Goal: Browse casually

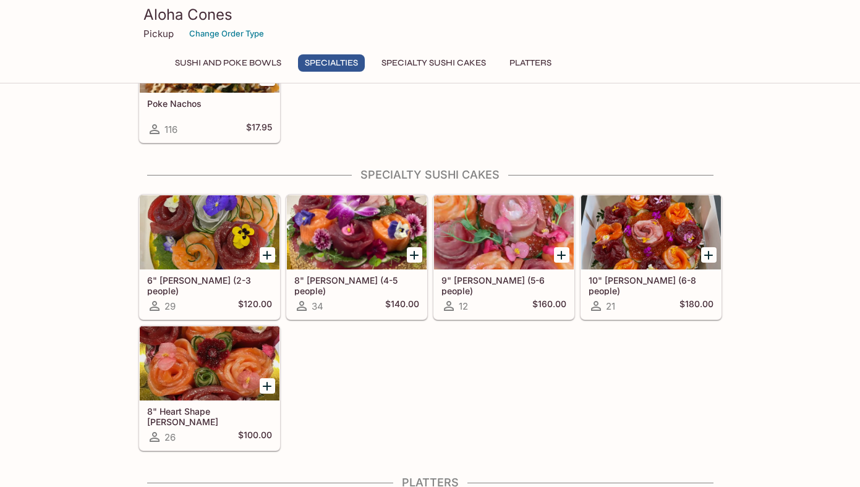
scroll to position [742, 0]
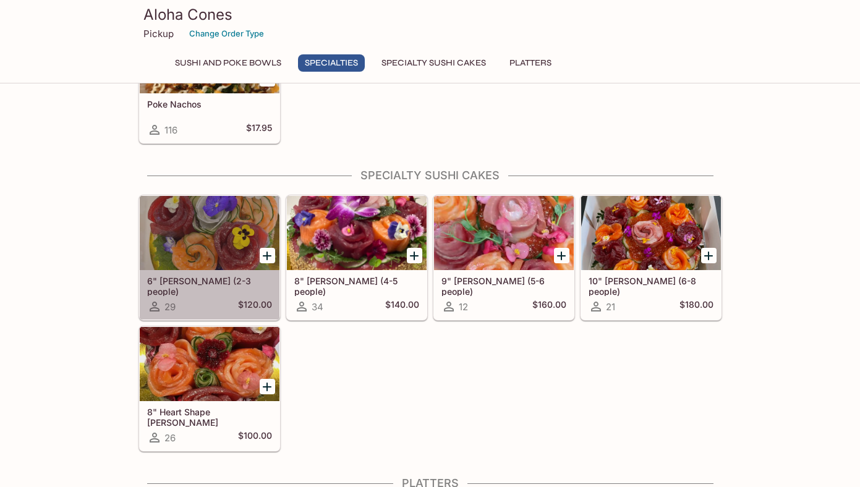
click at [169, 310] on span "29" at bounding box center [169, 307] width 11 height 12
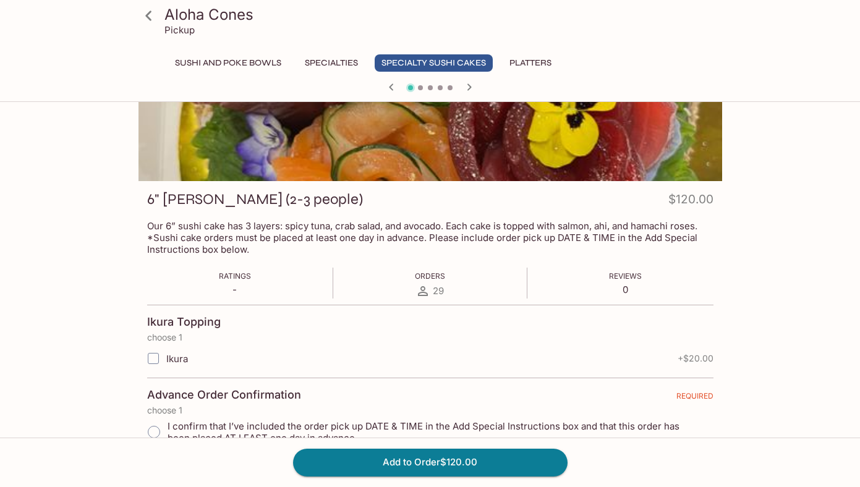
scroll to position [87, 0]
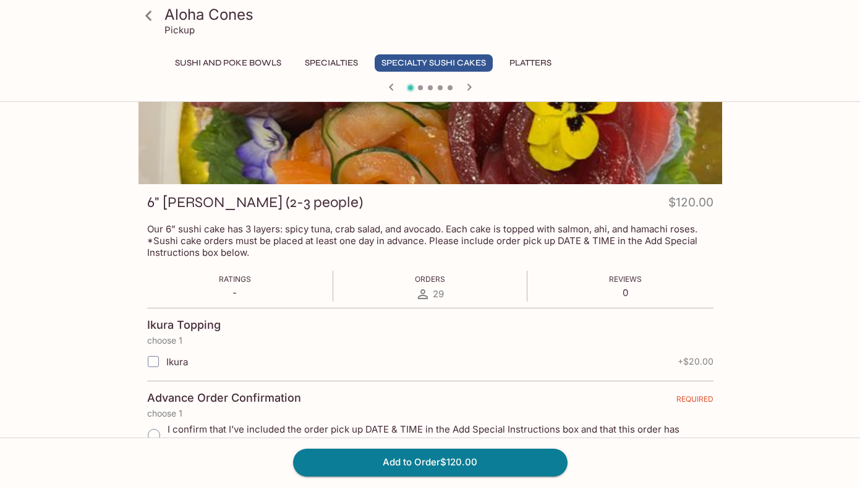
click at [156, 21] on icon at bounding box center [149, 16] width 22 height 22
